Goal: Transaction & Acquisition: Book appointment/travel/reservation

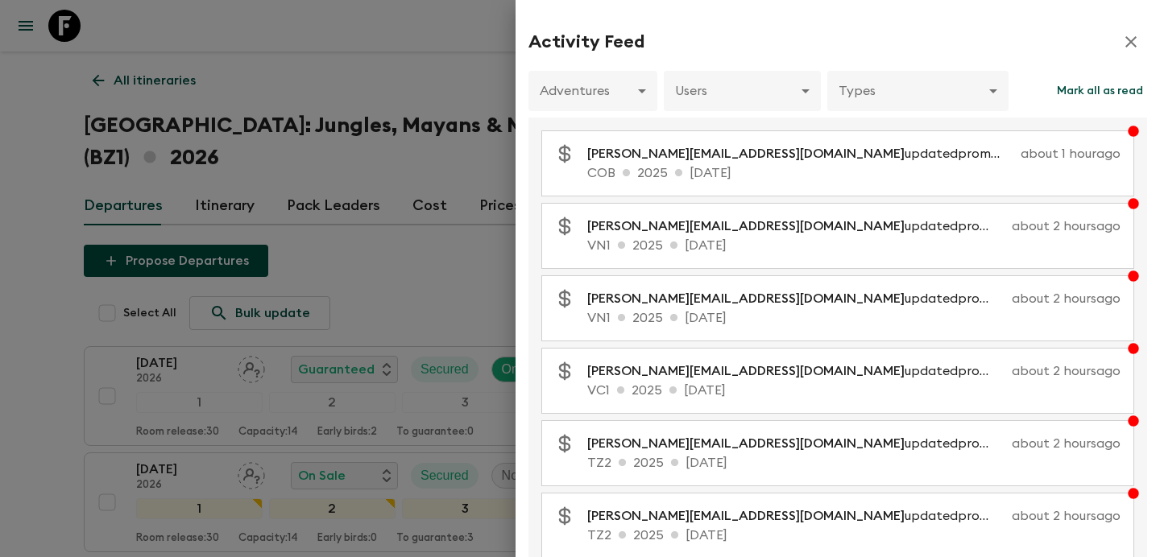
click at [487, 250] on div at bounding box center [580, 278] width 1160 height 557
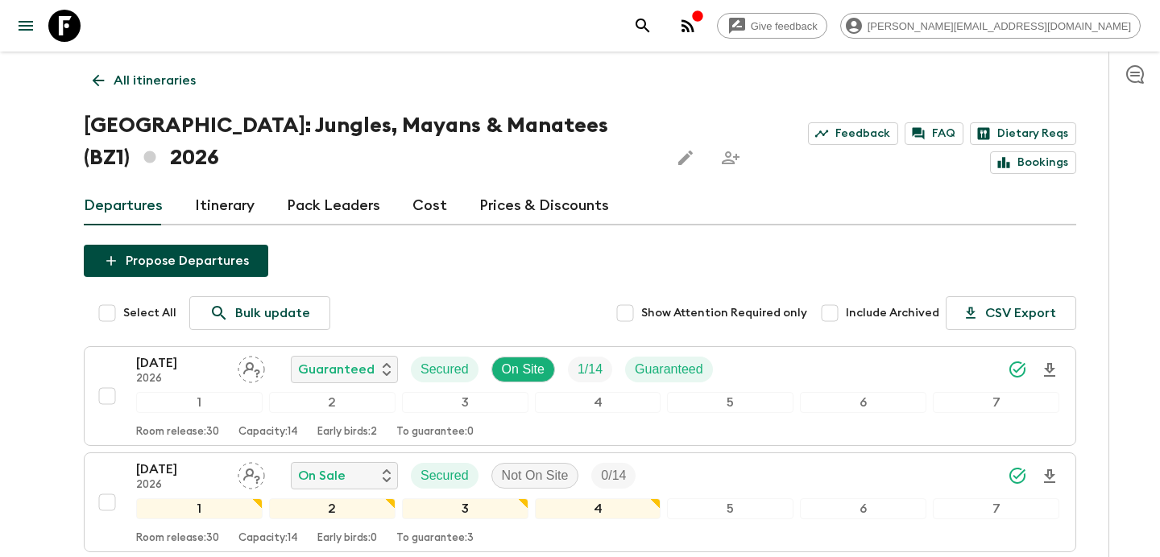
click at [171, 74] on p "All itineraries" at bounding box center [155, 80] width 82 height 19
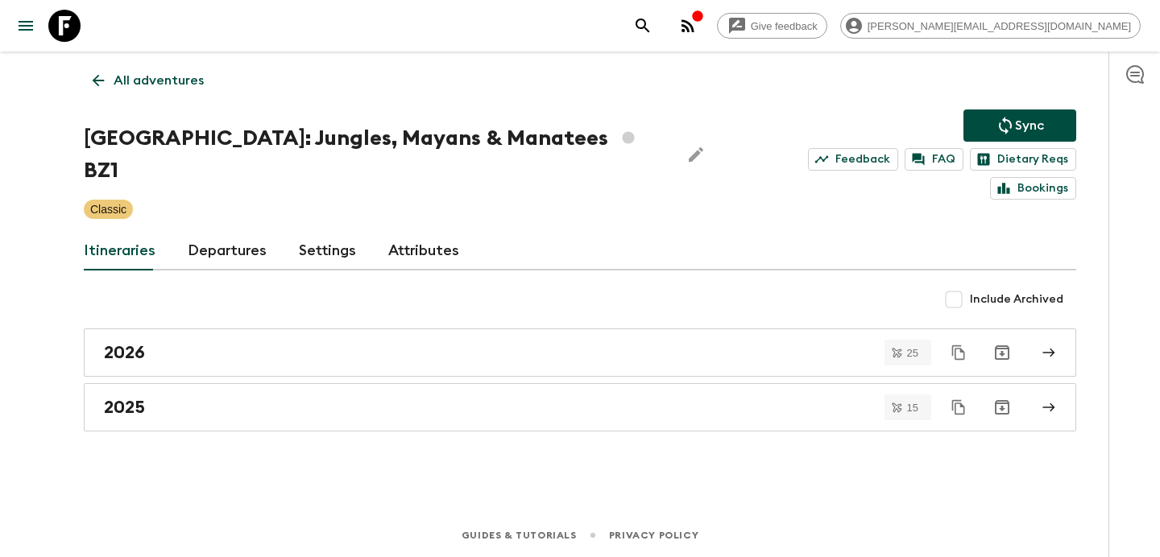
click at [143, 83] on p "All adventures" at bounding box center [159, 80] width 90 height 19
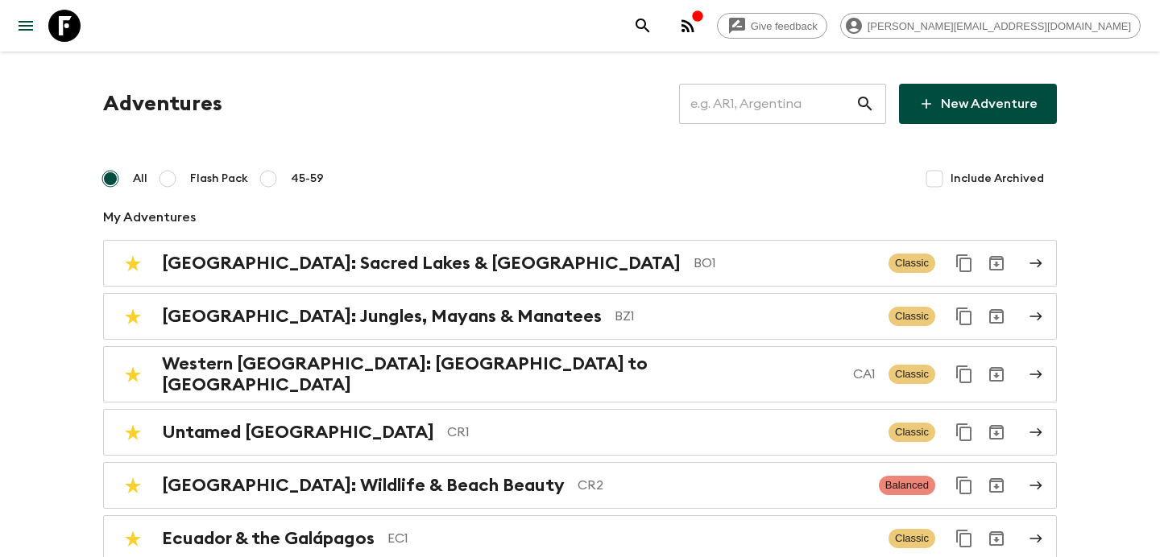
click at [764, 106] on input "text" at bounding box center [767, 103] width 176 height 45
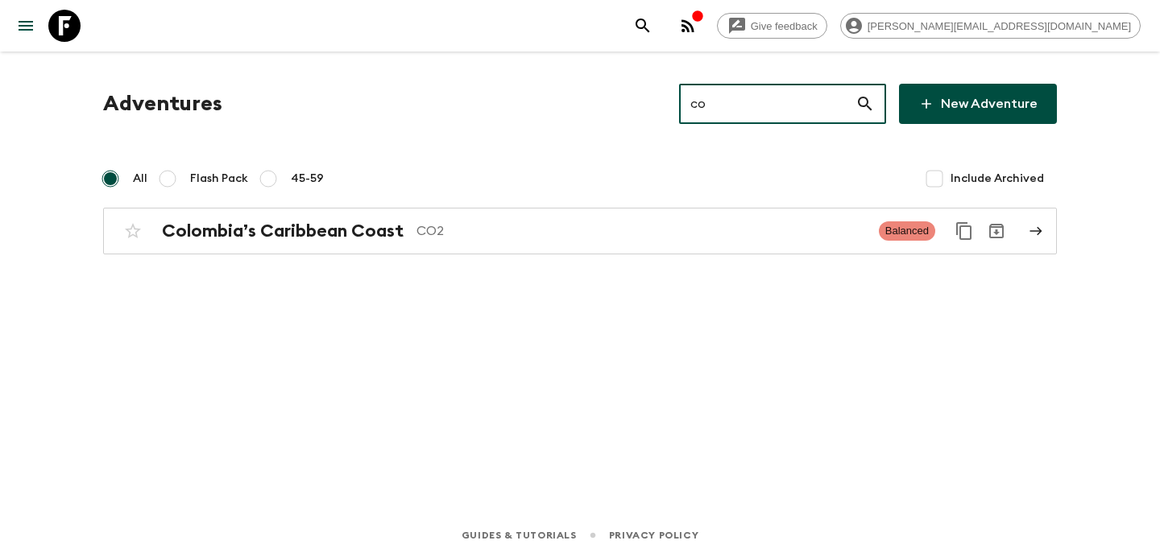
type input "co2"
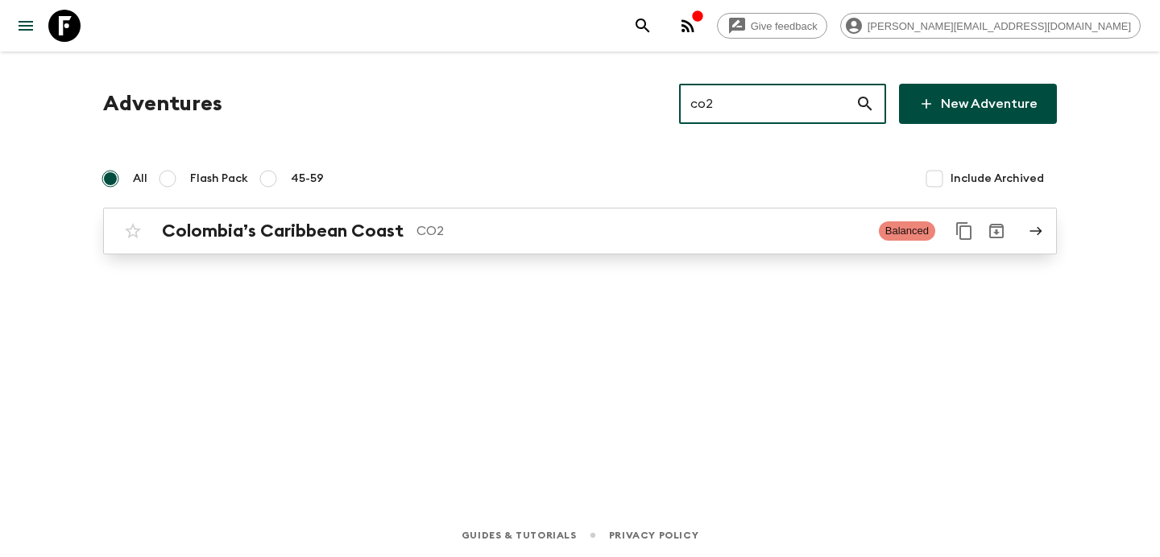
click at [526, 233] on p "CO2" at bounding box center [640, 230] width 449 height 19
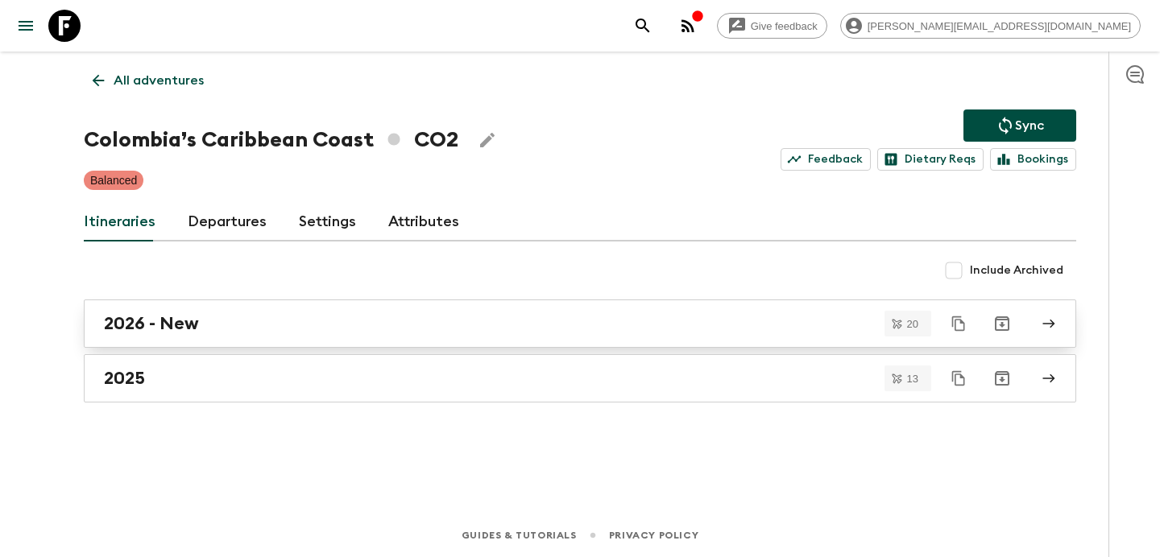
click at [428, 309] on link "2026 - New" at bounding box center [580, 324] width 992 height 48
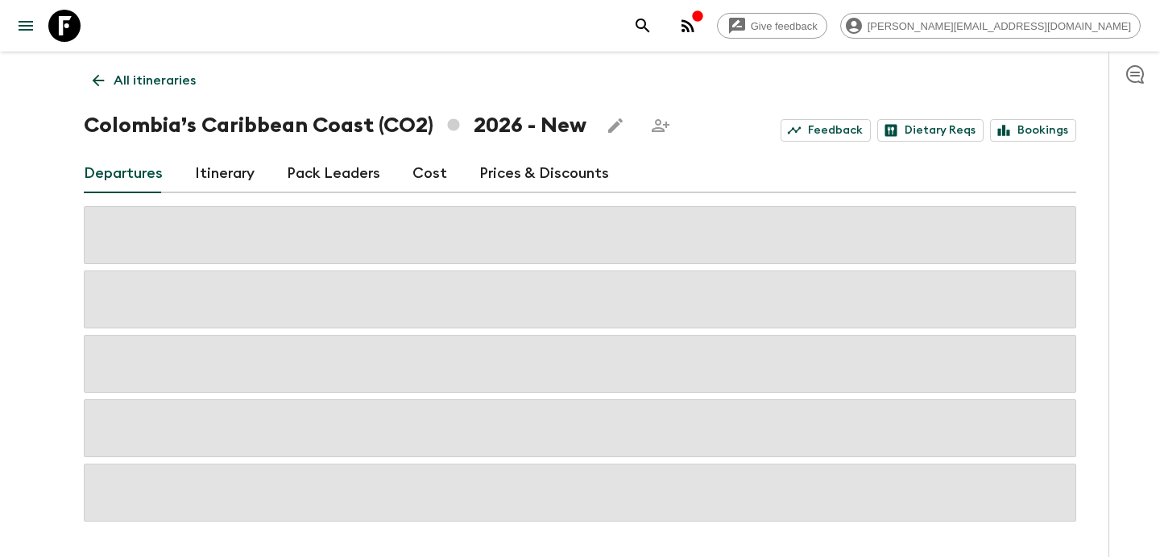
click at [431, 181] on link "Cost" at bounding box center [429, 174] width 35 height 39
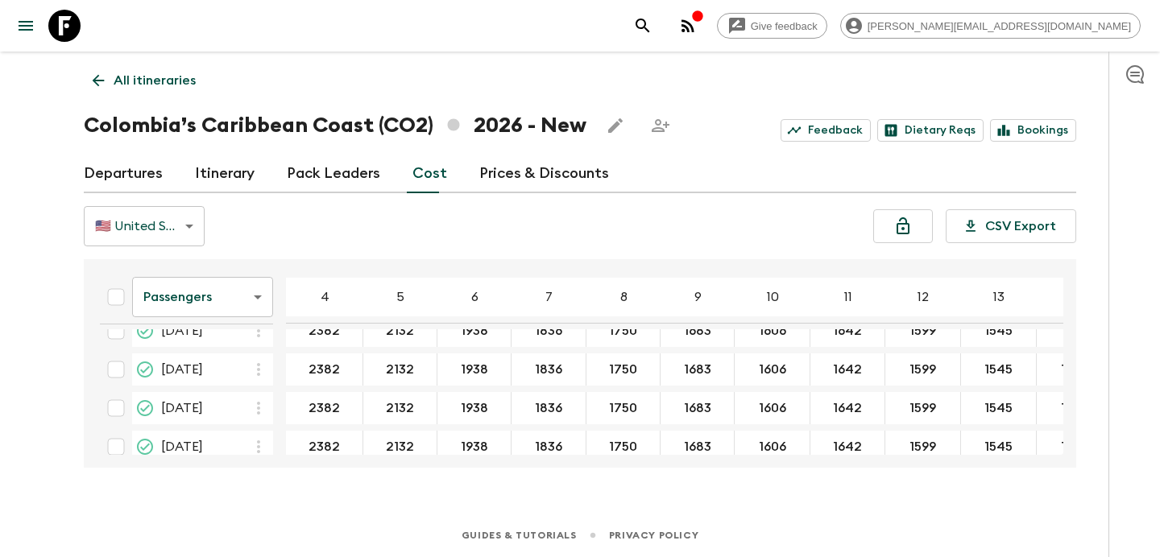
scroll to position [660, 0]
